Goal: Task Accomplishment & Management: Manage account settings

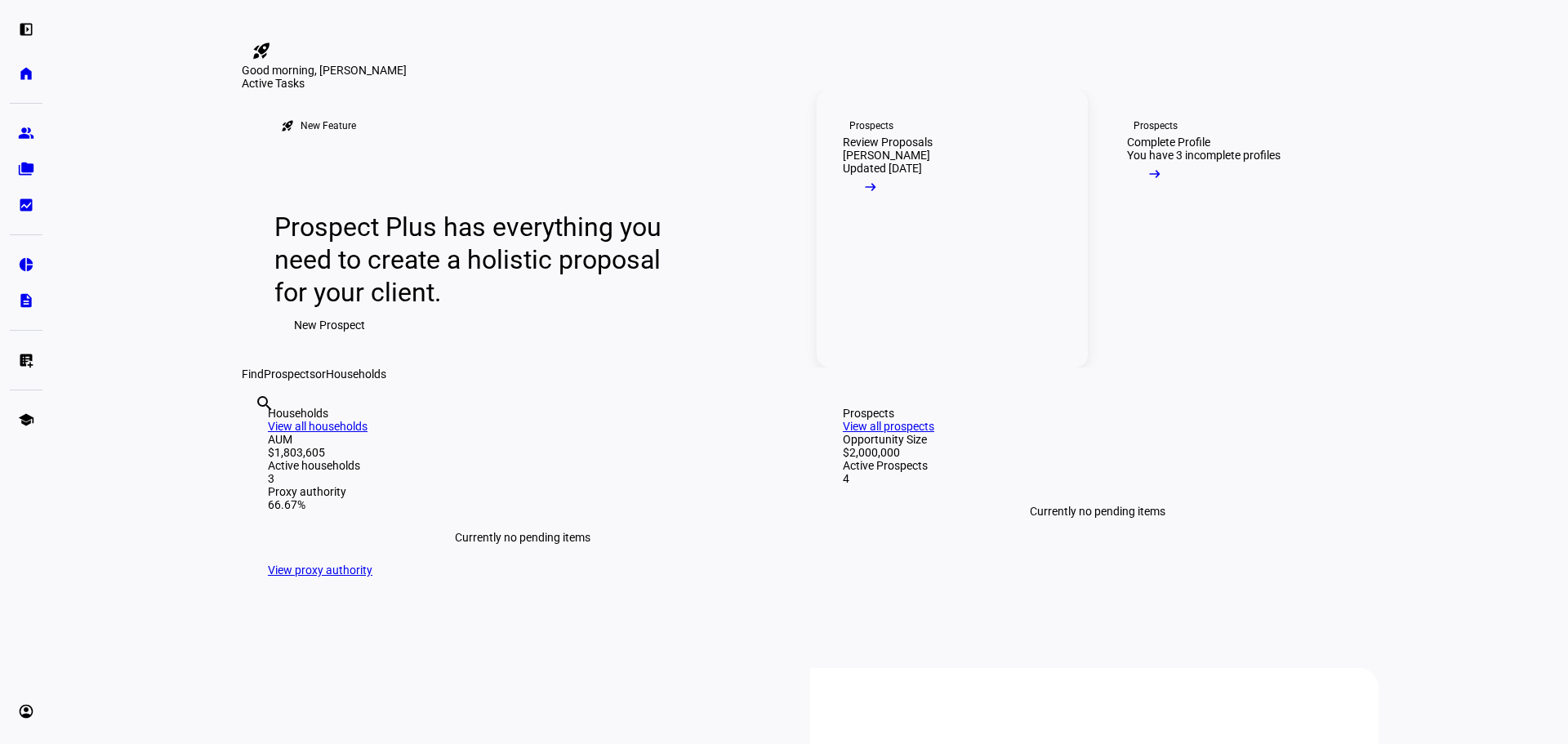
click at [975, 368] on link "Prospects Review Proposals [PERSON_NAME] Updated [DATE] arrow_right_alt" at bounding box center [952, 229] width 271 height 278
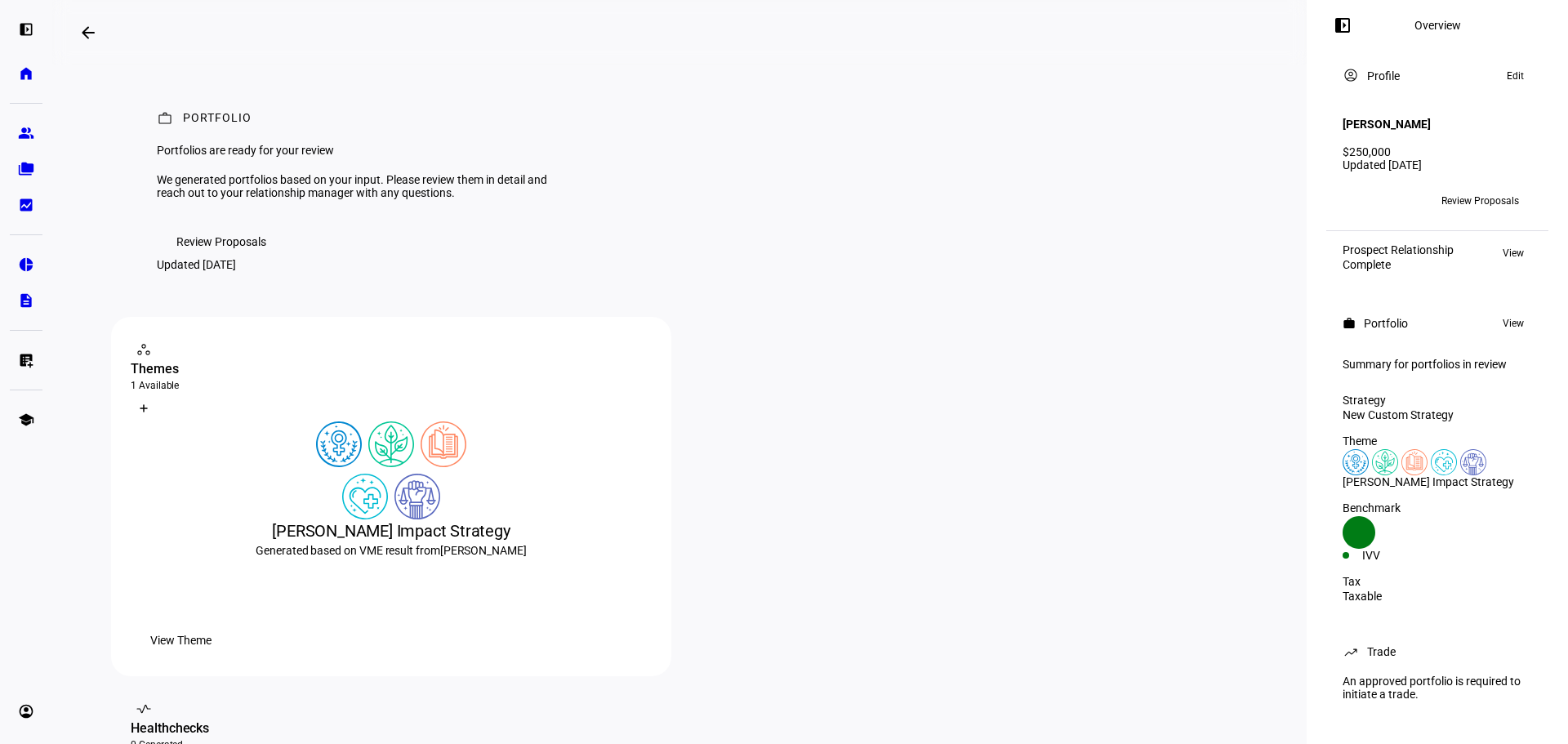
click at [243, 258] on span "Review Proposals" at bounding box center [221, 242] width 89 height 33
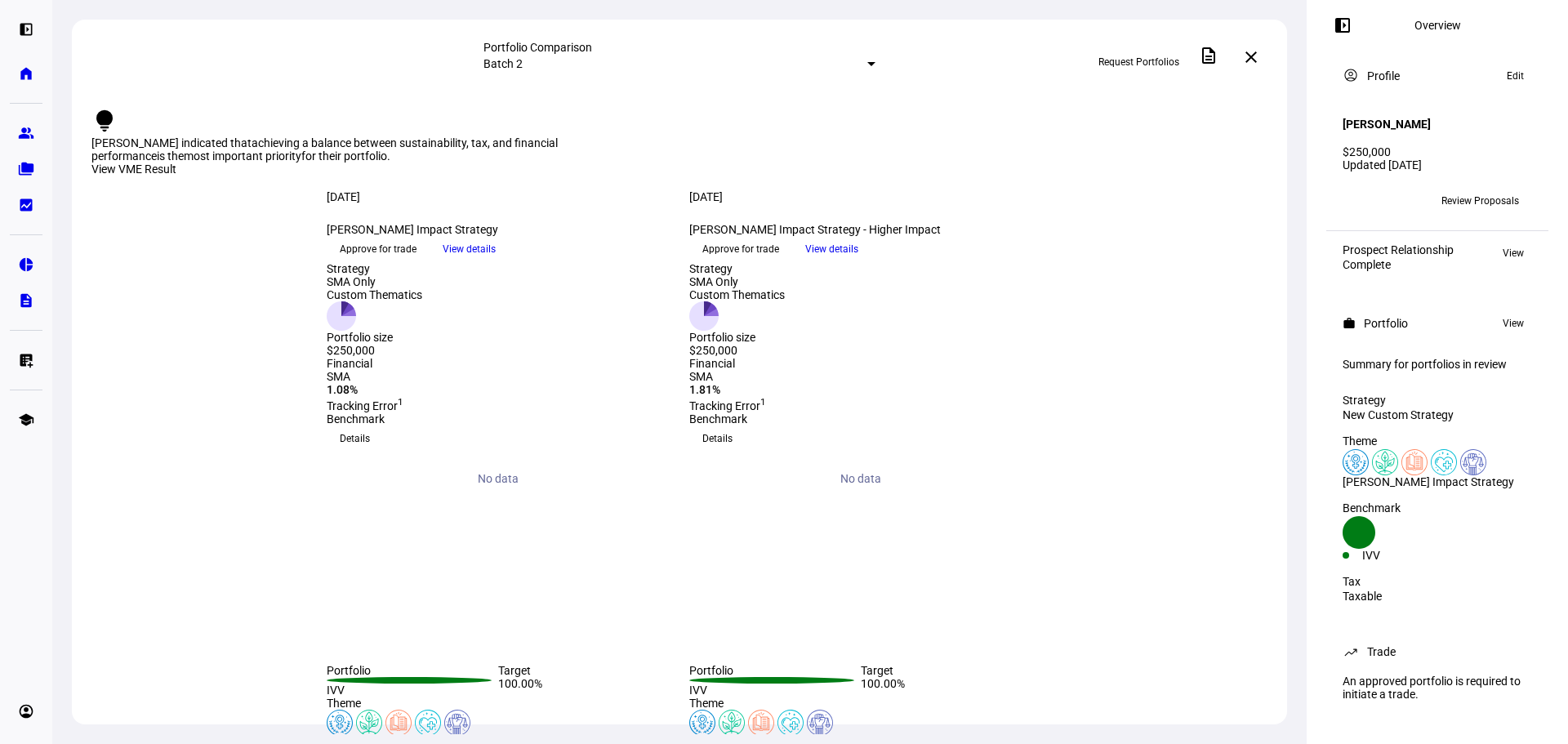
click at [523, 60] on mat-select-trigger "Batch 2" at bounding box center [503, 63] width 39 height 13
click at [702, 146] on div "Batch 1 [DATE]" at bounding box center [804, 136] width 286 height 26
click at [867, 66] on div at bounding box center [871, 64] width 8 height 4
click at [735, 108] on div "Batch 2 [DATE]" at bounding box center [804, 97] width 286 height 26
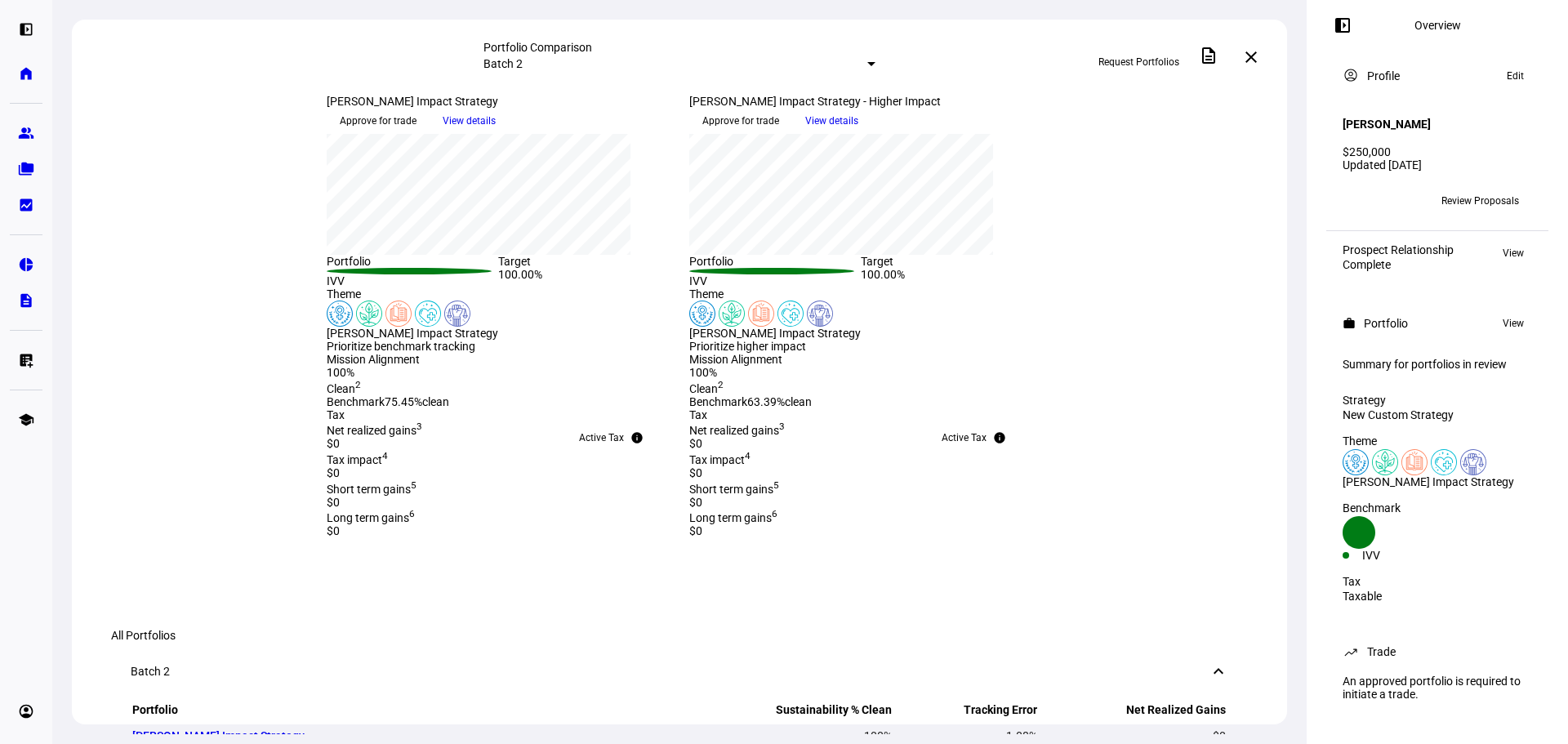
scroll to position [408, 0]
click at [733, 44] on span "Details" at bounding box center [716, 30] width 30 height 26
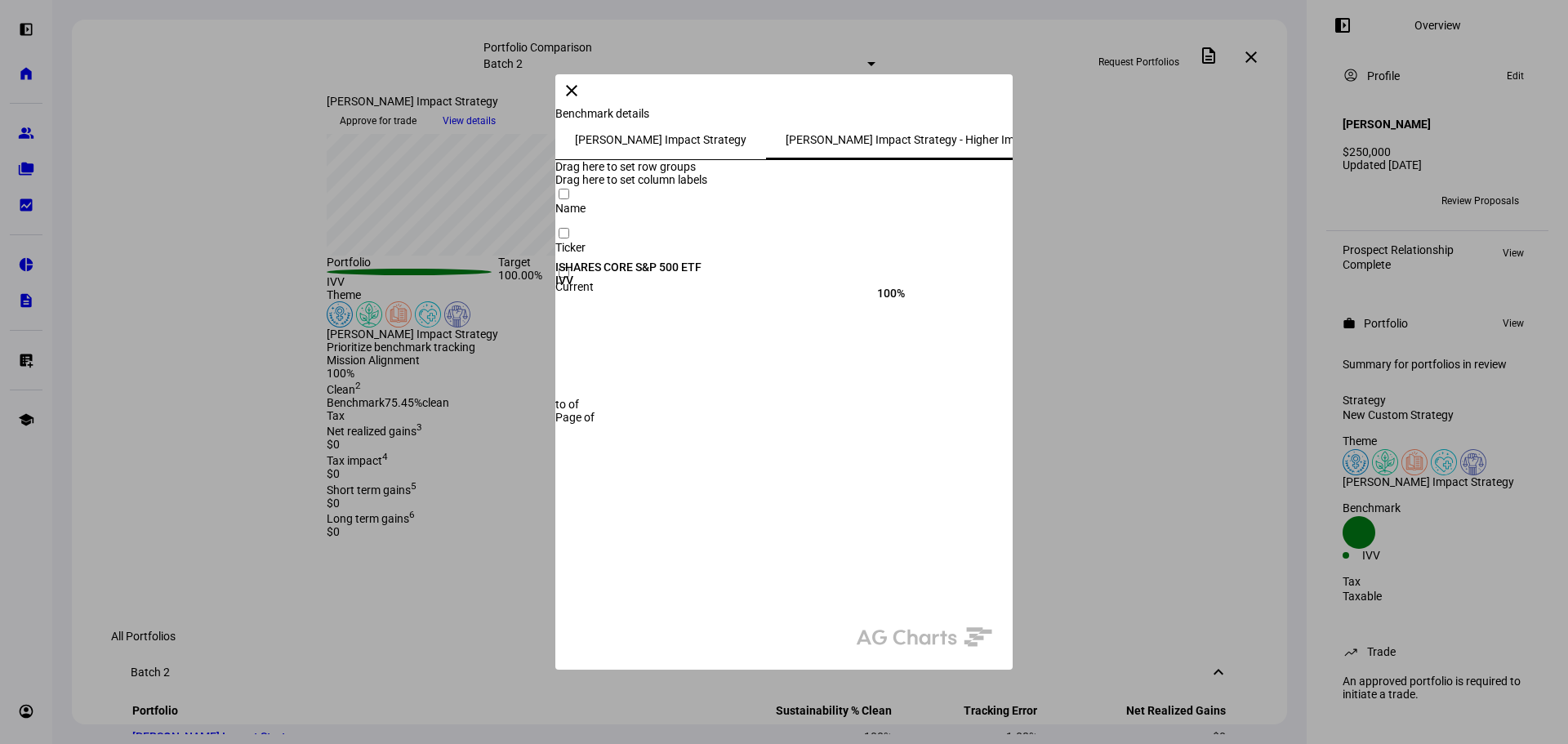
click at [591, 109] on span at bounding box center [572, 90] width 39 height 39
